Goal: Task Accomplishment & Management: Manage account settings

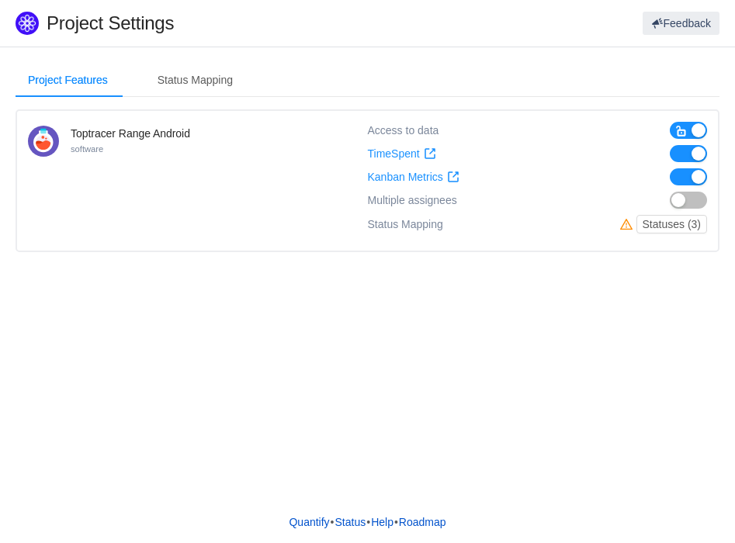
click at [686, 177] on button "button" at bounding box center [688, 176] width 37 height 17
click at [683, 154] on button "button" at bounding box center [688, 153] width 37 height 17
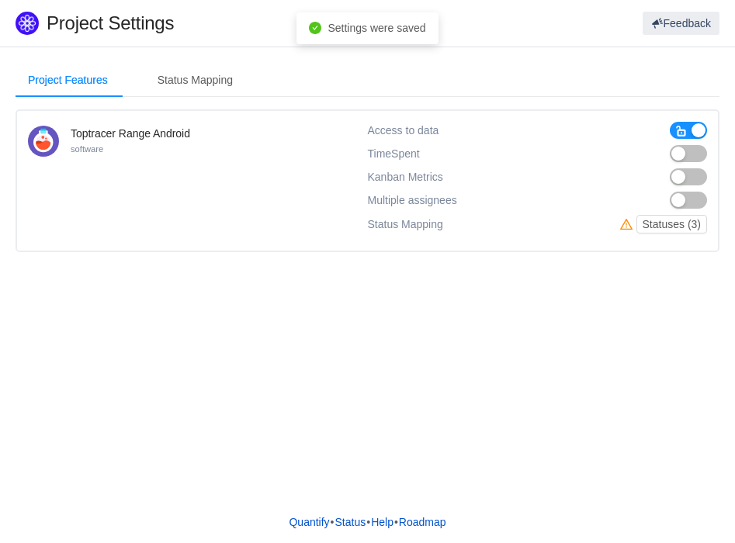
click at [683, 129] on span "button" at bounding box center [681, 131] width 12 height 12
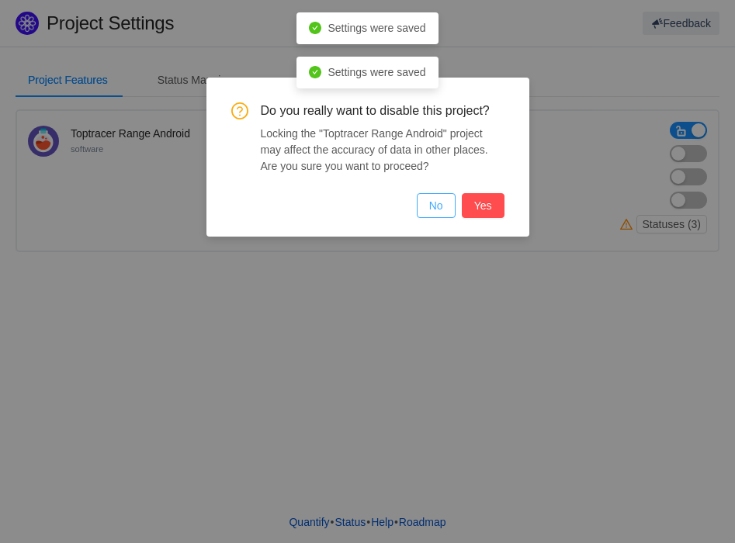
click at [442, 207] on button "No" at bounding box center [436, 205] width 39 height 25
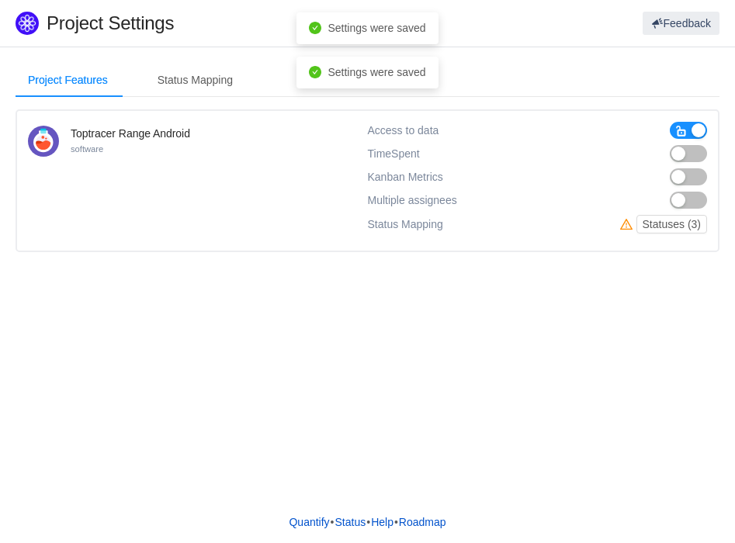
click at [682, 131] on span "button" at bounding box center [681, 131] width 12 height 12
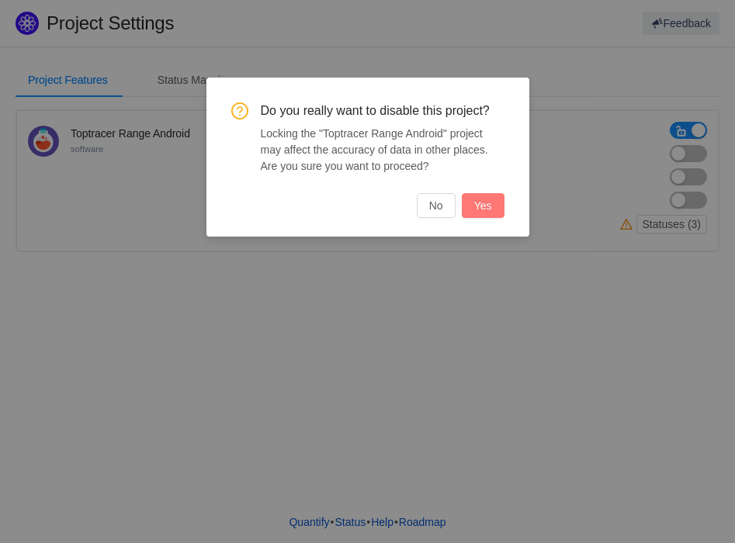
click at [481, 214] on button "Yes" at bounding box center [483, 205] width 43 height 25
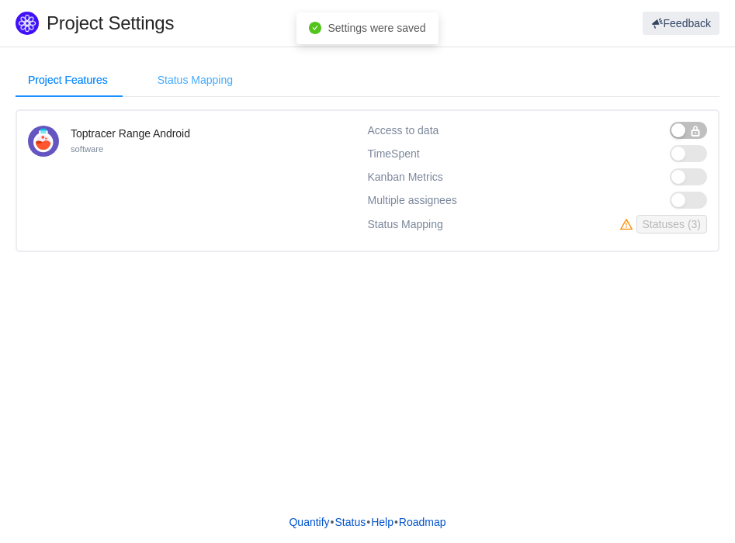
click at [200, 80] on div "Status Mapping" at bounding box center [195, 80] width 100 height 35
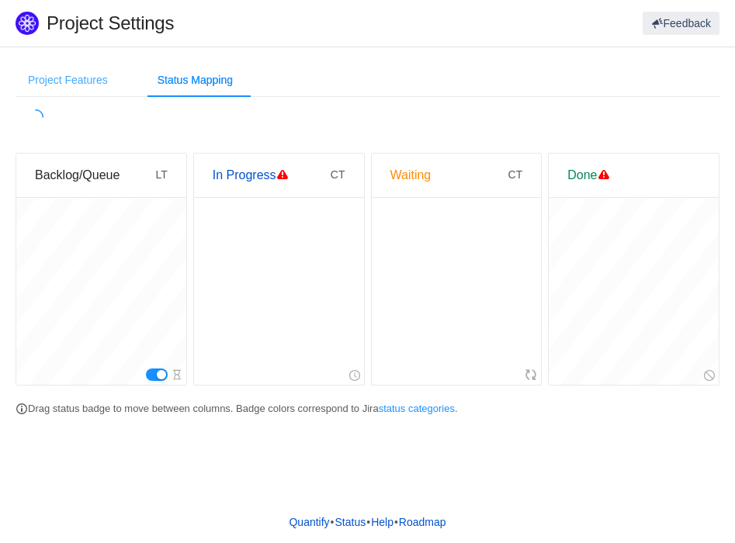
click at [84, 85] on div "Project Features" at bounding box center [68, 80] width 105 height 35
